Goal: Task Accomplishment & Management: Use online tool/utility

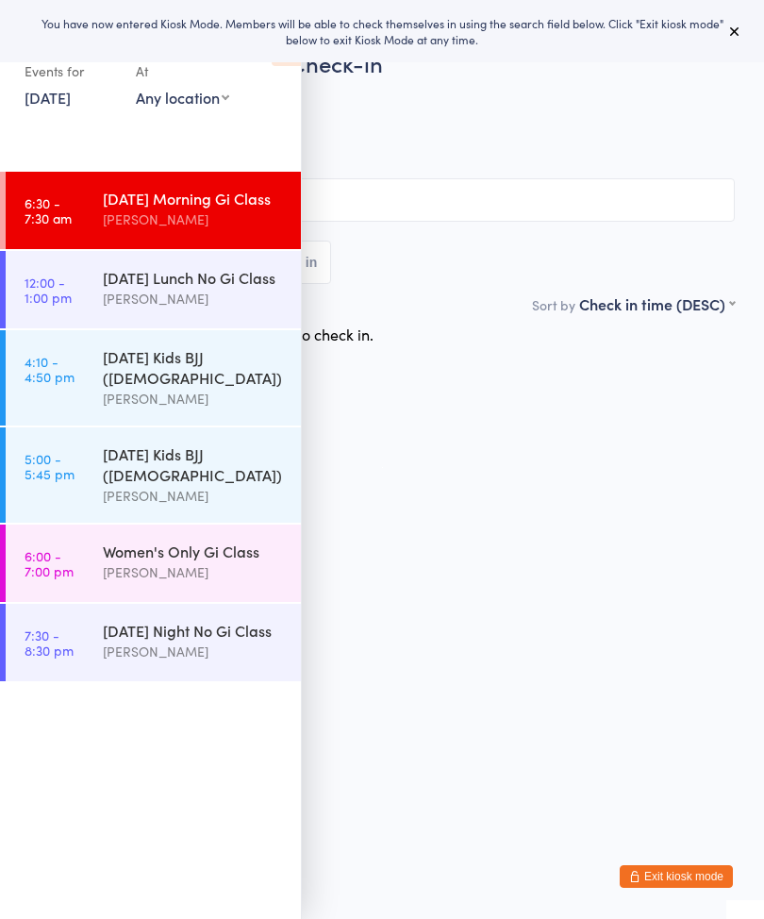
click at [750, 25] on div "You have now entered Kiosk Mode. Members will be able to check themselves in us…" at bounding box center [382, 31] width 764 height 62
click at [735, 26] on icon at bounding box center [734, 31] width 15 height 15
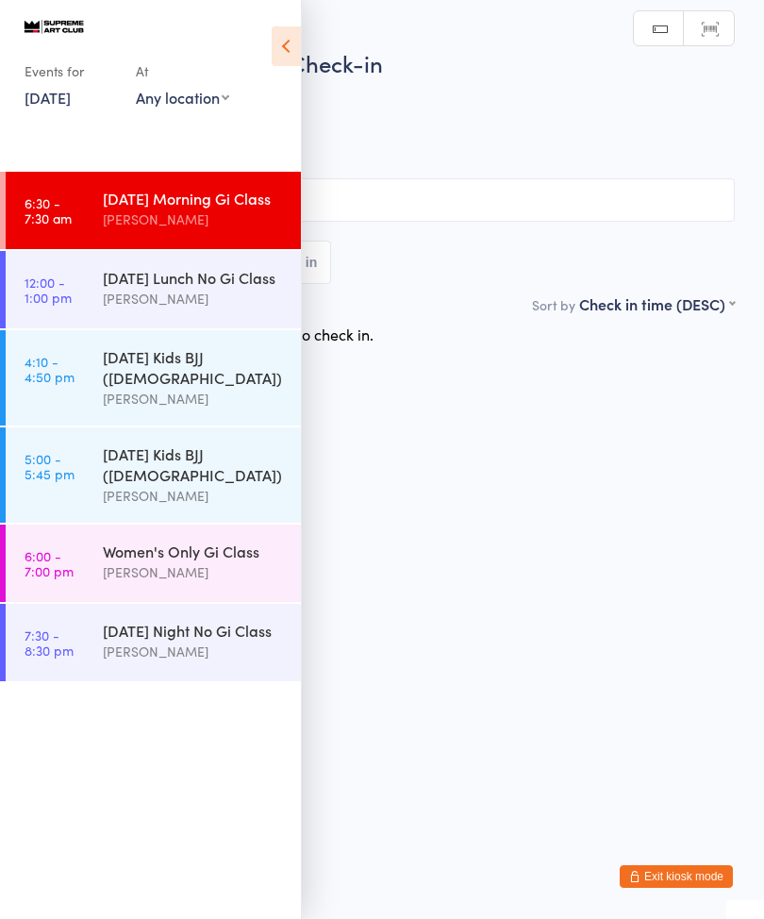
click at [289, 51] on icon at bounding box center [286, 46] width 29 height 40
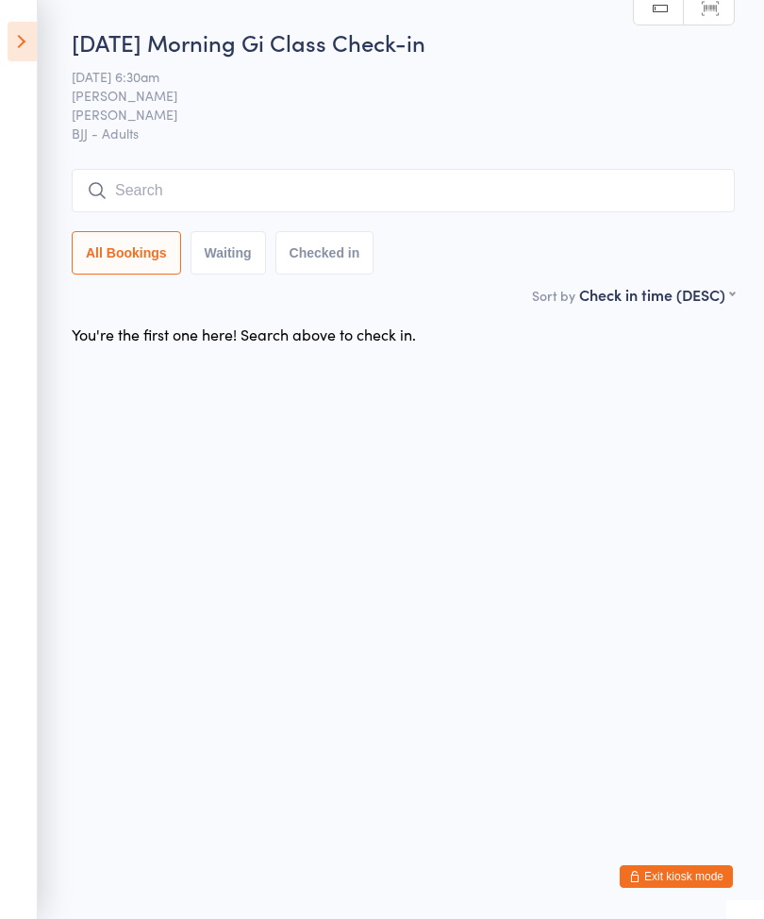
click at [187, 206] on input "search" at bounding box center [403, 190] width 663 height 43
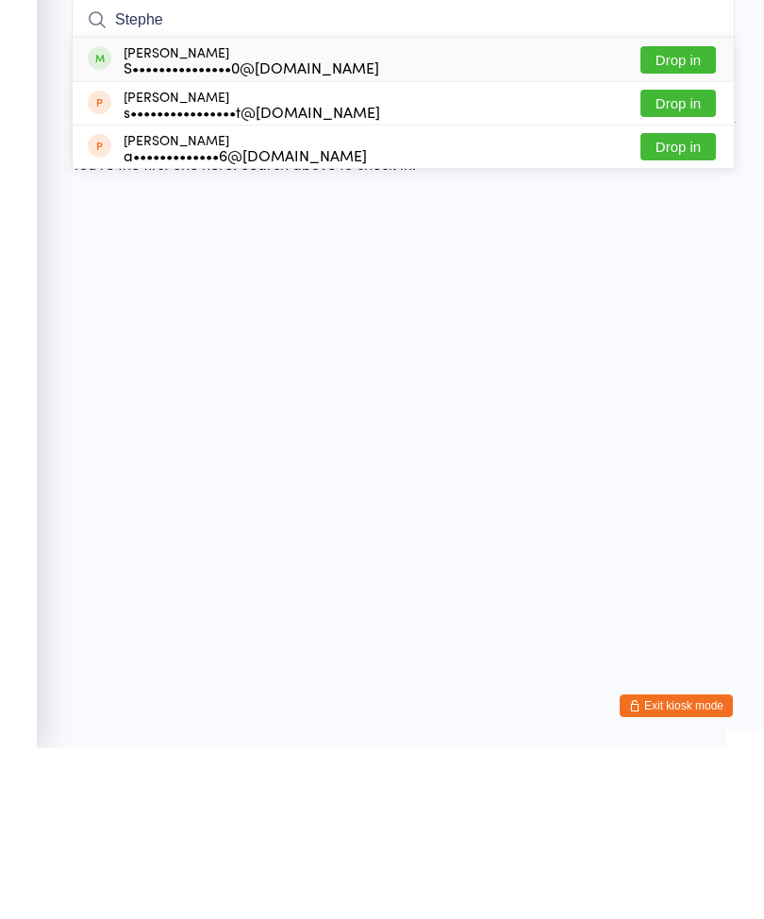
type input "Stephe"
click at [667, 217] on button "Drop in" at bounding box center [678, 230] width 75 height 27
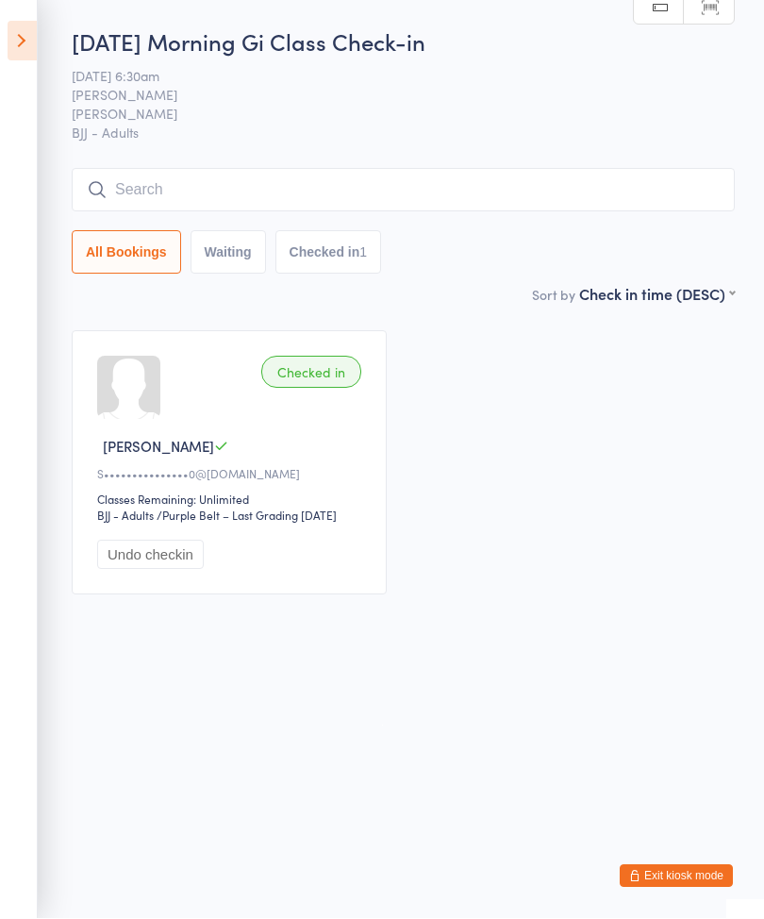
click at [193, 179] on input "search" at bounding box center [403, 190] width 663 height 43
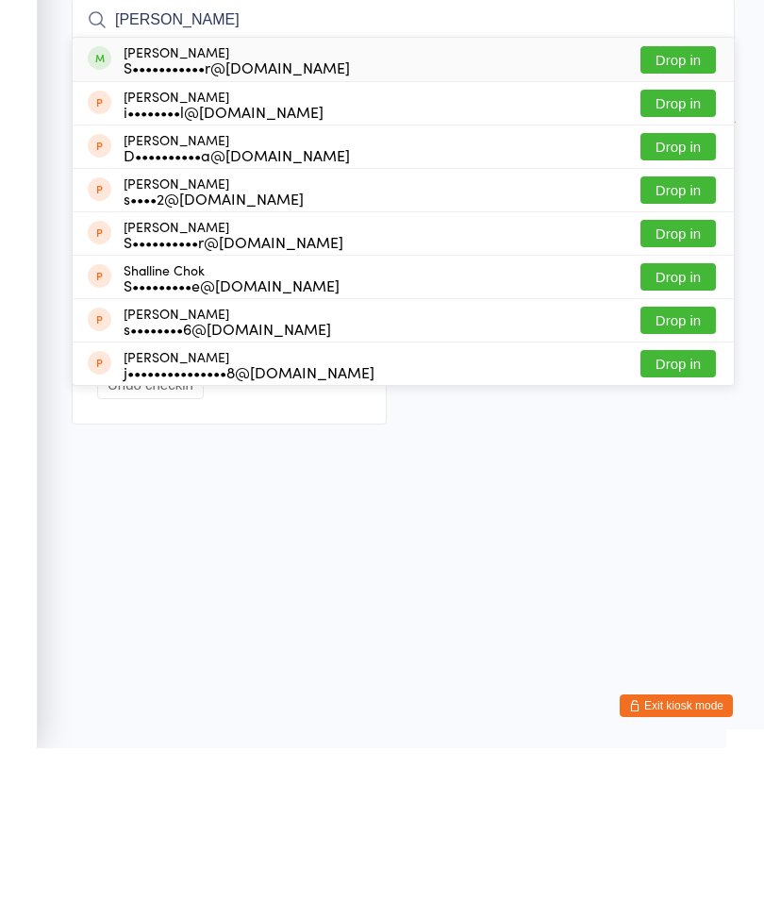
type input "Shanish"
click at [672, 217] on button "Drop in" at bounding box center [678, 230] width 75 height 27
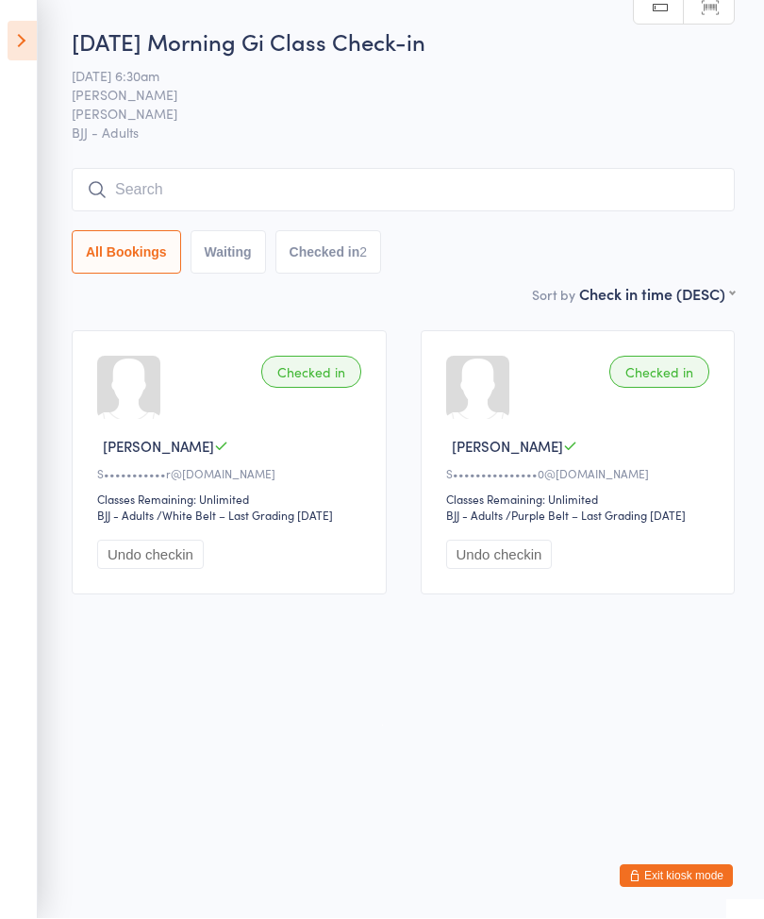
click at [289, 204] on input "search" at bounding box center [403, 190] width 663 height 43
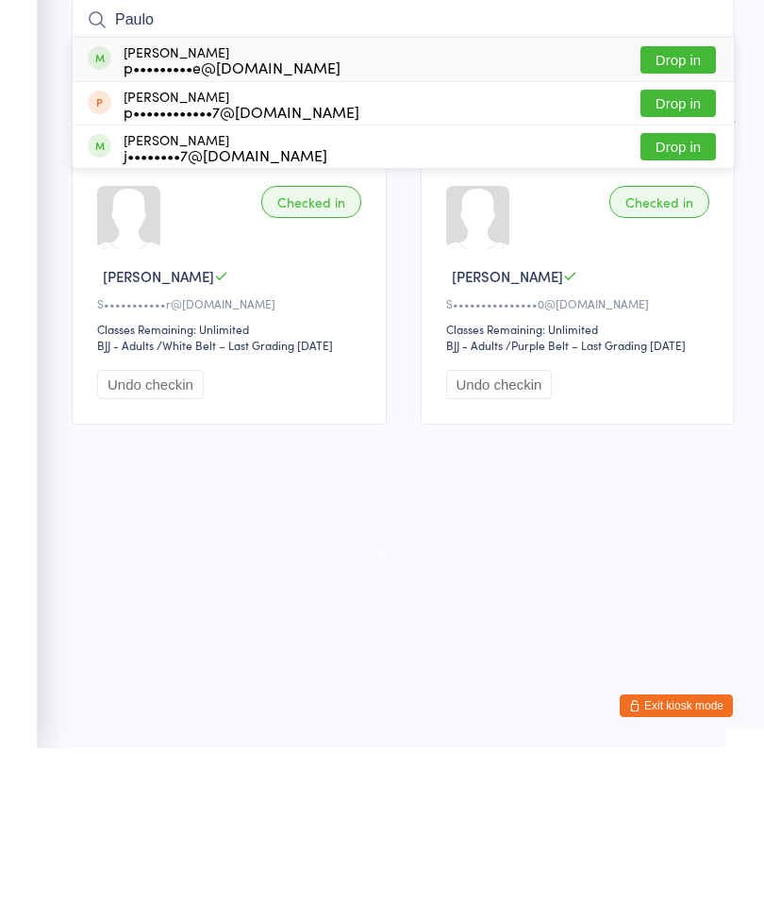
type input "Paulo"
click at [681, 217] on button "Drop in" at bounding box center [678, 230] width 75 height 27
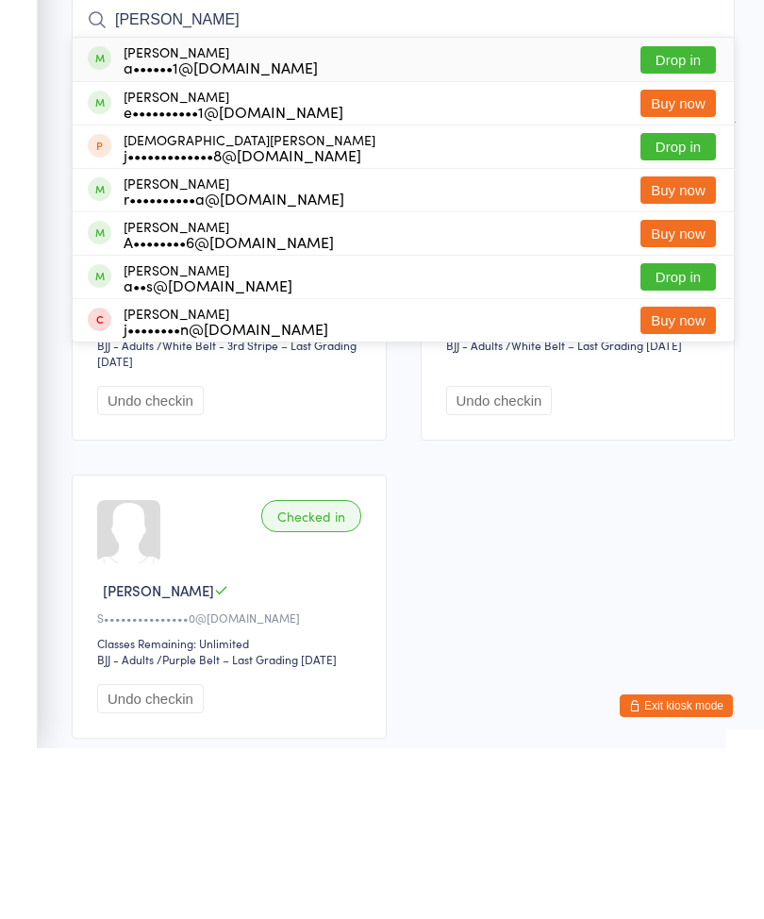
type input "Jas"
click at [665, 217] on button "Drop in" at bounding box center [678, 230] width 75 height 27
